Goal: Transaction & Acquisition: Purchase product/service

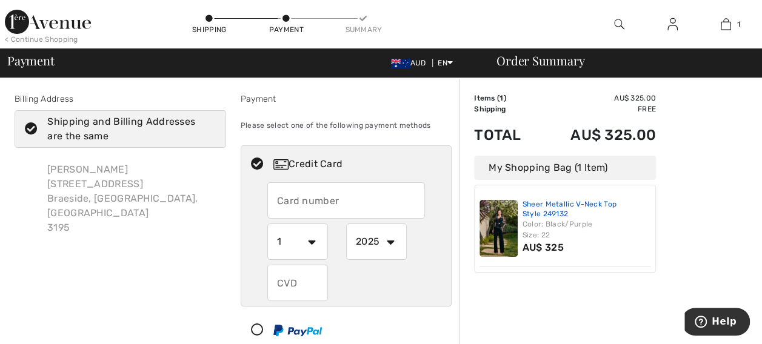
click at [556, 217] on link "Sheer Metallic V-Neck Top Style 249132" at bounding box center [586, 209] width 128 height 19
click at [491, 225] on img at bounding box center [498, 228] width 38 height 57
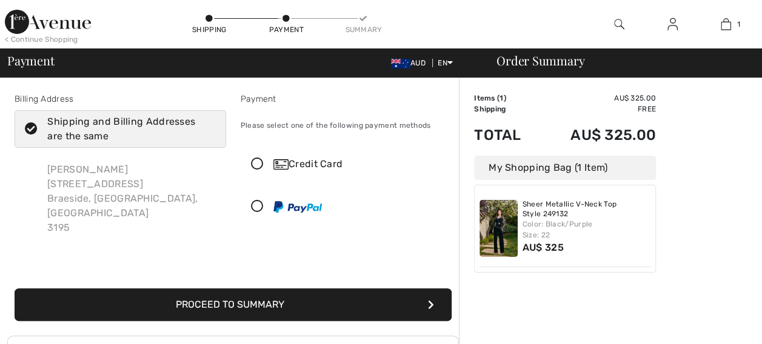
click at [259, 161] on icon at bounding box center [257, 164] width 32 height 13
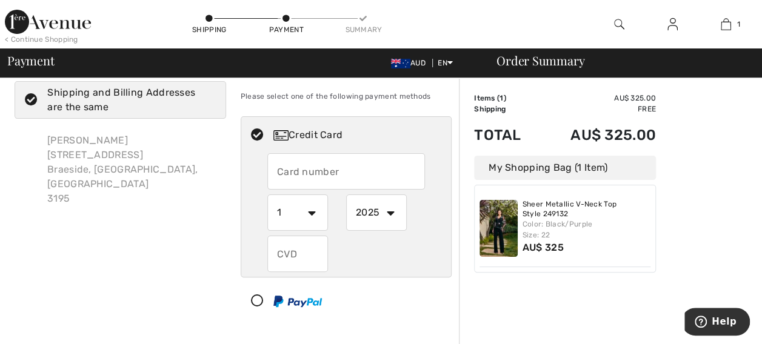
scroll to position [30, 0]
click at [353, 176] on input "text" at bounding box center [346, 170] width 158 height 36
radio input "true"
type input "[CREDIT_CARD_NUMBER]"
select select "3"
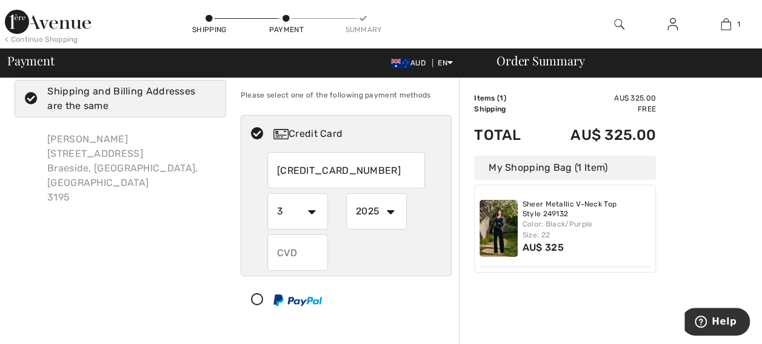
select select "2028"
